Goal: Task Accomplishment & Management: Manage account settings

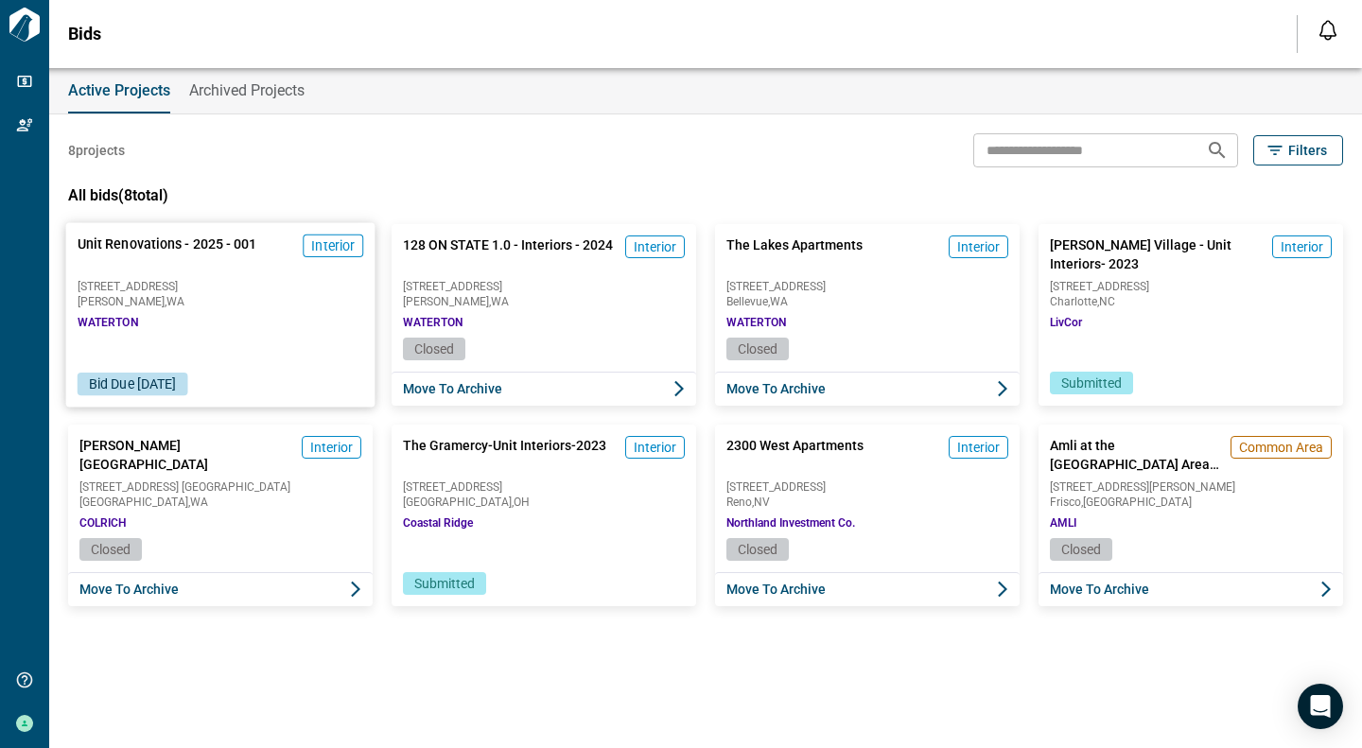
click at [202, 315] on div "Unit Renovations - 2025 - 001 Interior [STREET_ADDRESS][GEOGRAPHIC_DATA]" at bounding box center [220, 280] width 309 height 115
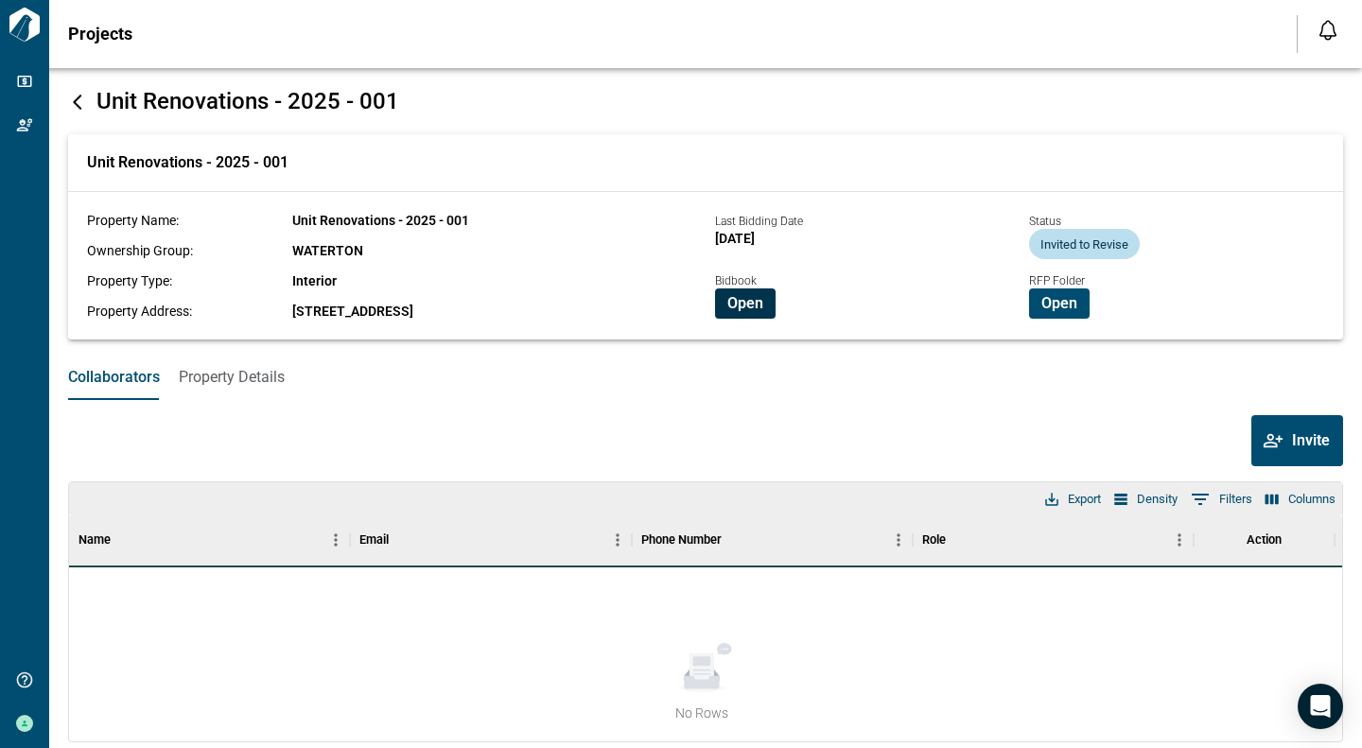
click at [742, 308] on span "Open" at bounding box center [746, 303] width 36 height 19
click at [1054, 303] on span "Open" at bounding box center [1060, 303] width 36 height 19
